Goal: Task Accomplishment & Management: Manage account settings

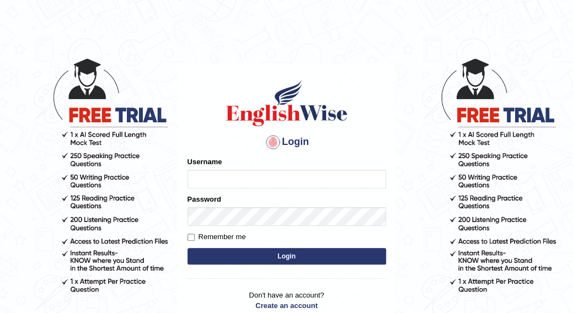
type input "Alroantony"
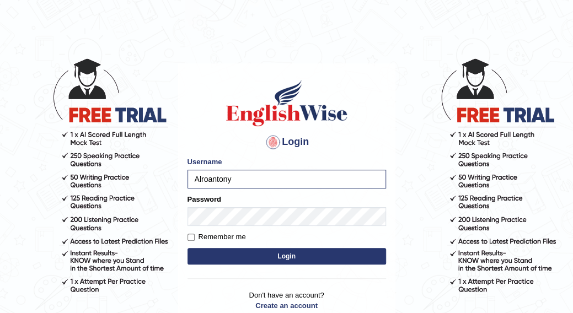
click at [271, 261] on button "Login" at bounding box center [287, 256] width 199 height 17
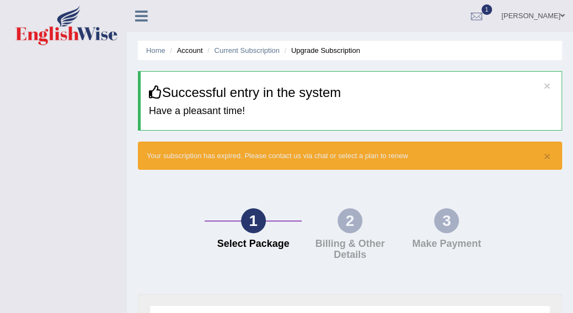
click at [531, 42] on ul "Home Account Current Subscription Upgrade Subscription" at bounding box center [350, 50] width 424 height 19
click at [161, 47] on link "Home" at bounding box center [155, 50] width 19 height 8
